Goal: Task Accomplishment & Management: Use online tool/utility

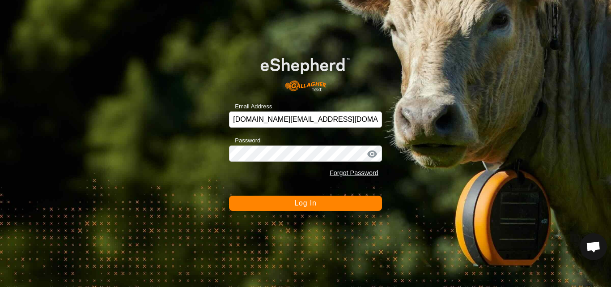
click at [348, 210] on button "Log In" at bounding box center [305, 203] width 153 height 15
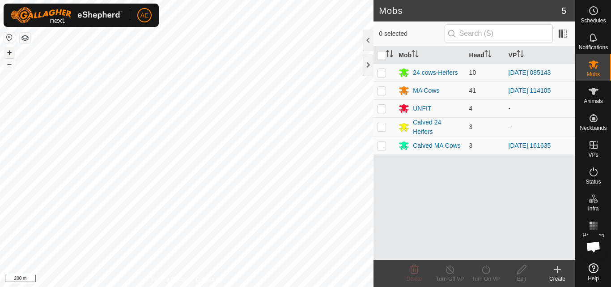
click at [11, 54] on button "+" at bounding box center [9, 52] width 11 height 11
click at [384, 92] on p-checkbox at bounding box center [381, 90] width 9 height 7
checkbox input "true"
click at [486, 272] on icon at bounding box center [486, 269] width 11 height 11
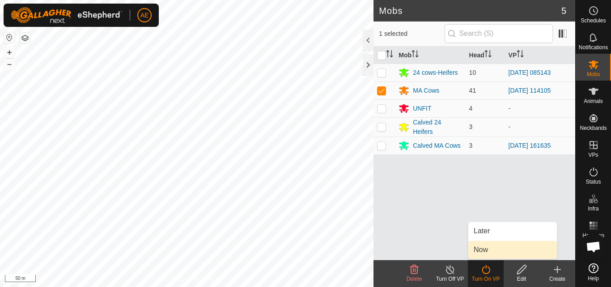
click at [486, 253] on span "Now" at bounding box center [481, 249] width 14 height 11
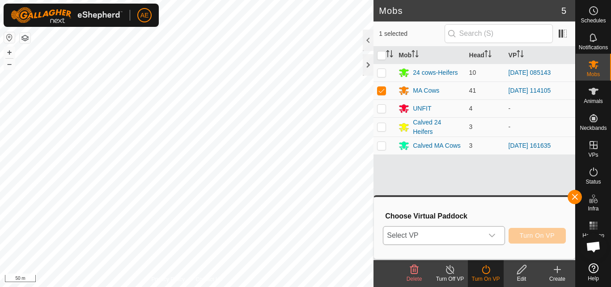
click at [495, 235] on icon "dropdown trigger" at bounding box center [492, 235] width 7 height 7
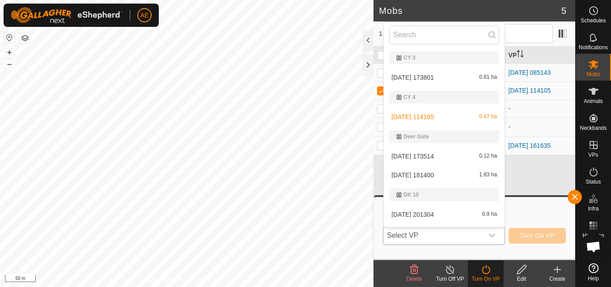
click at [439, 73] on li "[DATE] 173801 0.61 ha" at bounding box center [444, 77] width 121 height 18
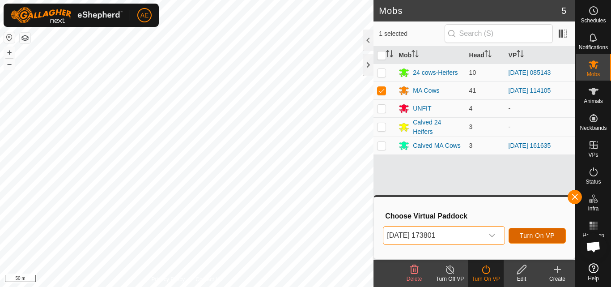
click at [537, 237] on span "Turn On VP" at bounding box center [537, 235] width 35 height 7
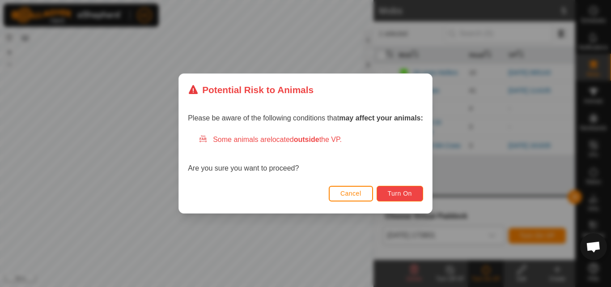
click at [412, 195] on span "Turn On" at bounding box center [400, 193] width 24 height 7
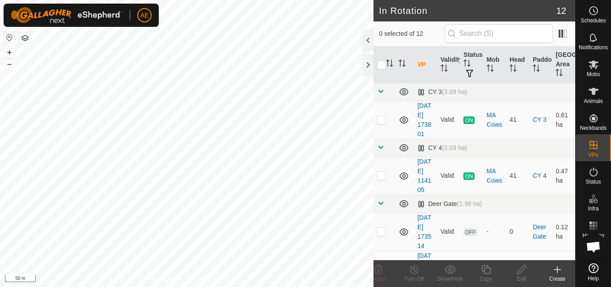
checkbox input "true"
click at [412, 271] on icon at bounding box center [414, 269] width 11 height 11
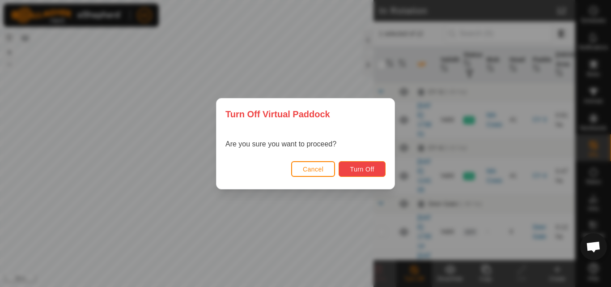
click at [381, 173] on button "Turn Off" at bounding box center [362, 169] width 47 height 16
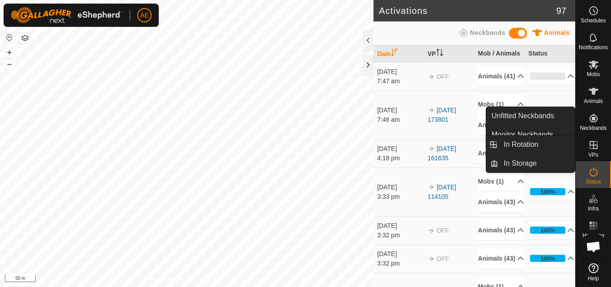
click at [595, 148] on icon at bounding box center [594, 145] width 11 height 11
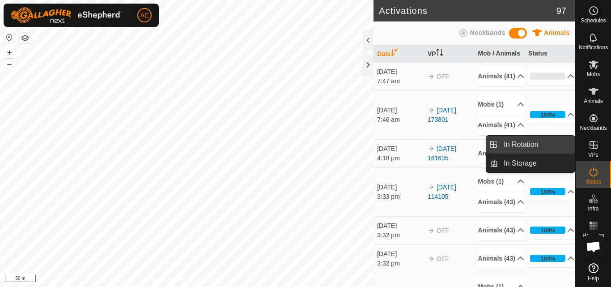
click at [562, 144] on link "In Rotation" at bounding box center [537, 145] width 77 height 18
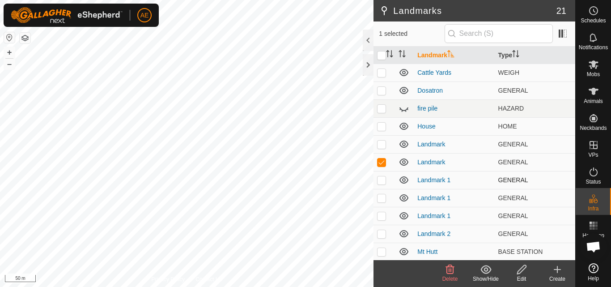
click at [380, 184] on td at bounding box center [384, 180] width 21 height 18
checkbox input "true"
click at [384, 198] on p-checkbox at bounding box center [381, 197] width 9 height 7
checkbox input "true"
click at [383, 215] on p-checkbox at bounding box center [381, 215] width 9 height 7
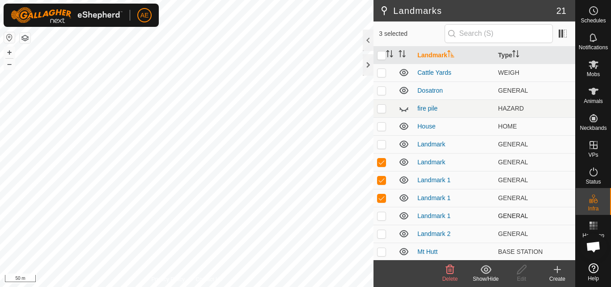
checkbox input "true"
click at [382, 233] on p-checkbox at bounding box center [381, 233] width 9 height 7
checkbox input "true"
click at [381, 145] on p-checkbox at bounding box center [381, 144] width 9 height 7
checkbox input "true"
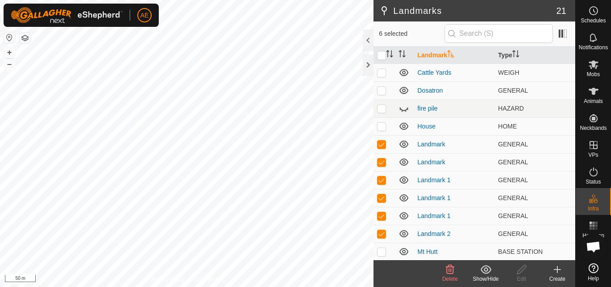
click at [450, 275] on div "Delete" at bounding box center [450, 279] width 36 height 8
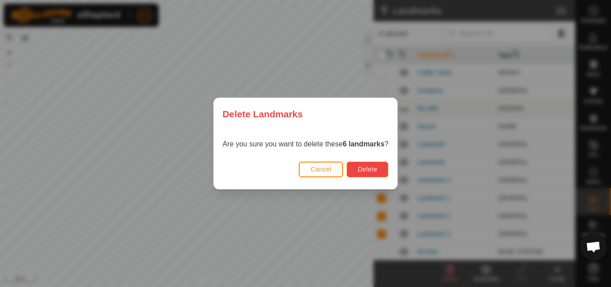
click at [367, 175] on button "Delete" at bounding box center [368, 170] width 42 height 16
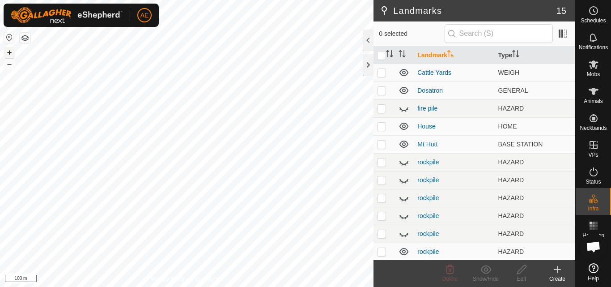
click at [8, 51] on button "+" at bounding box center [9, 52] width 11 height 11
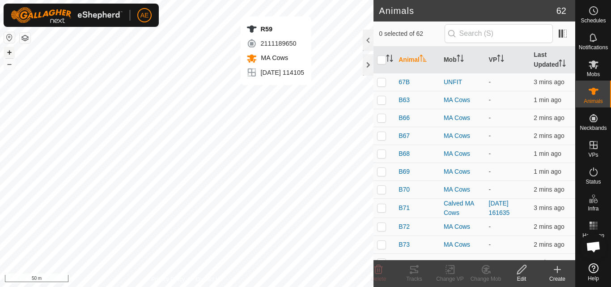
checkbox input "true"
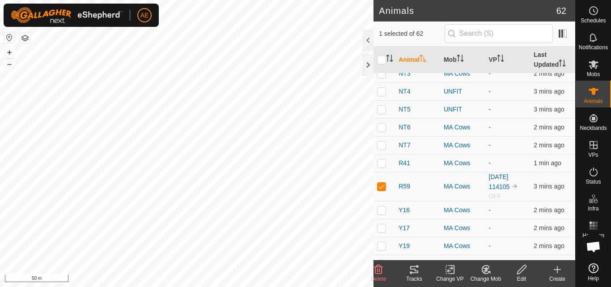
scroll to position [576, 0]
click at [444, 122] on div "MA Cows" at bounding box center [463, 126] width 38 height 9
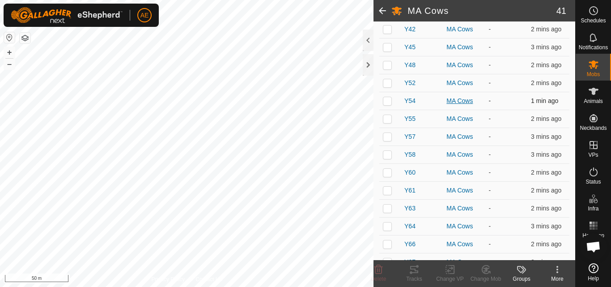
scroll to position [661, 0]
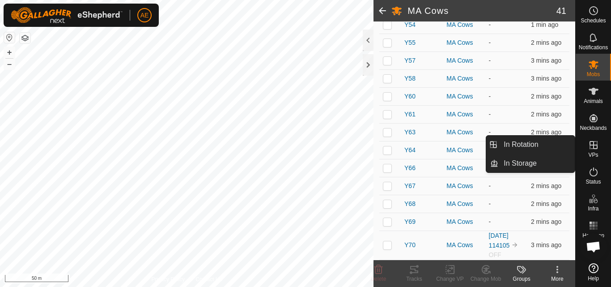
click at [594, 152] on span "VPs" at bounding box center [594, 154] width 10 height 5
click at [563, 149] on link "In Rotation" at bounding box center [537, 145] width 77 height 18
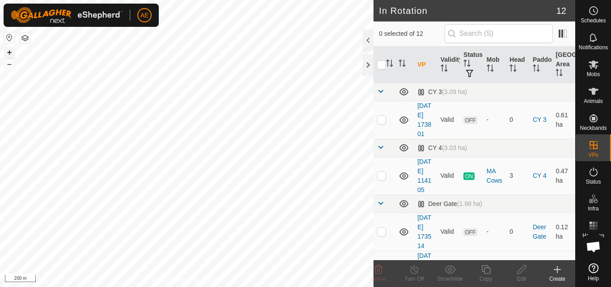
click at [9, 54] on button "+" at bounding box center [9, 52] width 11 height 11
